Goal: Register for event/course

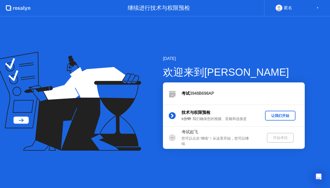
click at [278, 117] on div "让我们开始" at bounding box center [280, 115] width 26 height 5
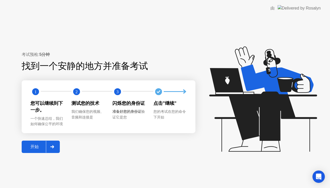
click at [32, 148] on div "开始" at bounding box center [34, 146] width 23 height 5
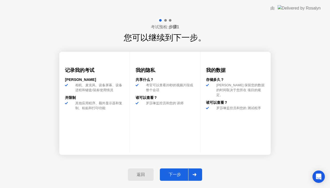
click at [175, 174] on div "下一步" at bounding box center [174, 174] width 27 height 5
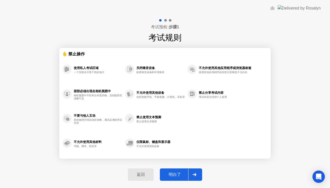
click at [180, 177] on div "明白了" at bounding box center [174, 174] width 27 height 5
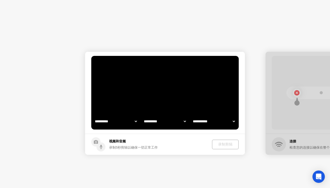
select select "**********"
select select "*******"
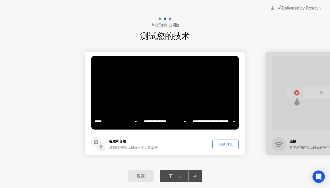
click at [223, 144] on div "录制剪辑" at bounding box center [225, 144] width 23 height 5
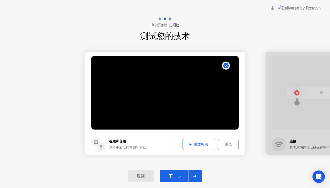
click at [181, 176] on div "下一步" at bounding box center [174, 176] width 27 height 5
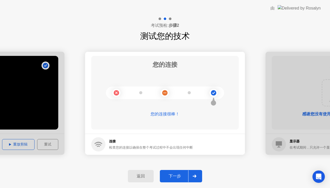
click at [171, 178] on div "下一步" at bounding box center [174, 176] width 27 height 5
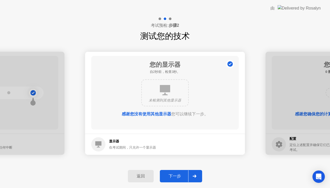
click at [179, 178] on div "下一步" at bounding box center [174, 176] width 27 height 5
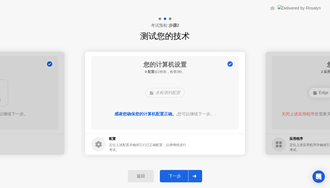
click at [178, 176] on div "下一步" at bounding box center [174, 176] width 27 height 5
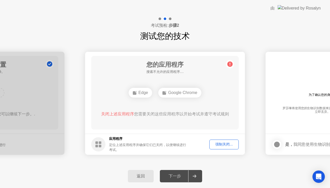
click at [227, 145] on div "强制关闭..." at bounding box center [224, 144] width 26 height 5
click at [235, 172] on div "返回 下一步" at bounding box center [165, 176] width 330 height 24
click at [270, 167] on div "返回 下一步" at bounding box center [165, 176] width 330 height 24
click at [228, 145] on div "强制关闭..." at bounding box center [224, 144] width 26 height 5
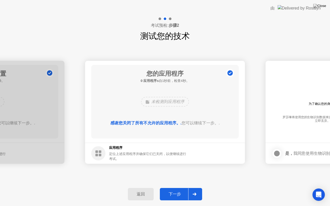
click at [180, 188] on div "下一步" at bounding box center [174, 194] width 27 height 5
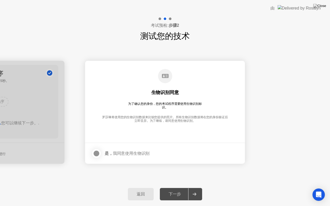
click at [99, 154] on div at bounding box center [96, 153] width 6 height 6
click at [178, 188] on div "下一步" at bounding box center [174, 194] width 27 height 5
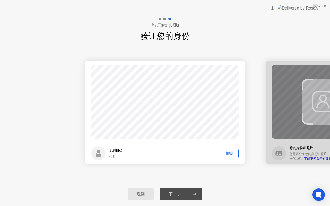
click at [230, 152] on div "拍照" at bounding box center [228, 153] width 15 height 5
click at [172, 188] on div "下一步" at bounding box center [174, 194] width 27 height 5
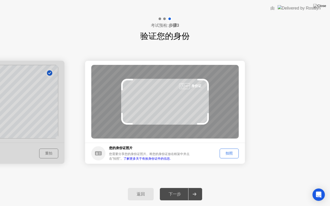
click at [173, 188] on div "下一步" at bounding box center [174, 194] width 27 height 5
click at [230, 151] on div "拍照" at bounding box center [228, 153] width 15 height 5
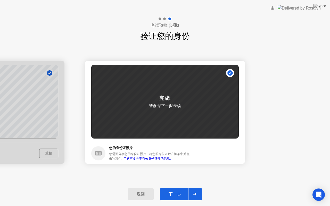
click at [176, 188] on div "下一步" at bounding box center [174, 194] width 27 height 5
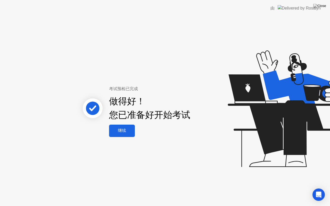
click at [125, 132] on div "继续" at bounding box center [121, 130] width 23 height 5
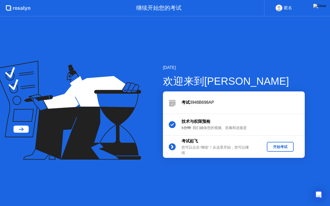
click at [280, 145] on div "开始考试" at bounding box center [280, 146] width 23 height 5
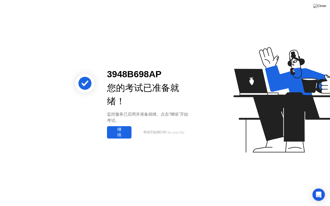
click at [120, 132] on div "继续" at bounding box center [118, 132] width 21 height 11
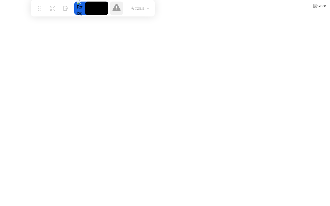
drag, startPoint x: 114, startPoint y: 196, endPoint x: 42, endPoint y: 1, distance: 208.4
click at [42, 1] on div "移动 扩展 隐藏 考试规则" at bounding box center [93, 8] width 124 height 16
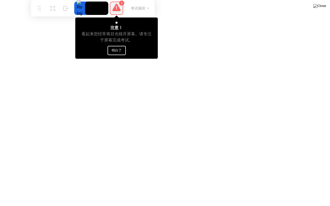
click at [117, 50] on button "明白了" at bounding box center [116, 50] width 18 height 9
click at [120, 52] on button "明白了" at bounding box center [116, 50] width 18 height 9
click at [114, 48] on button "明白了" at bounding box center [116, 50] width 18 height 9
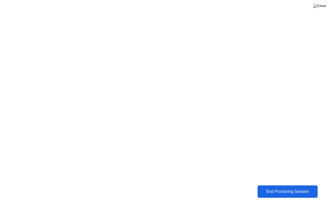
click at [282, 188] on div "End Proctoring Session" at bounding box center [287, 191] width 57 height 5
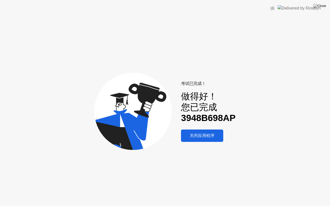
click at [195, 136] on div "关闭应用程序" at bounding box center [201, 135] width 39 height 5
